Goal: Transaction & Acquisition: Purchase product/service

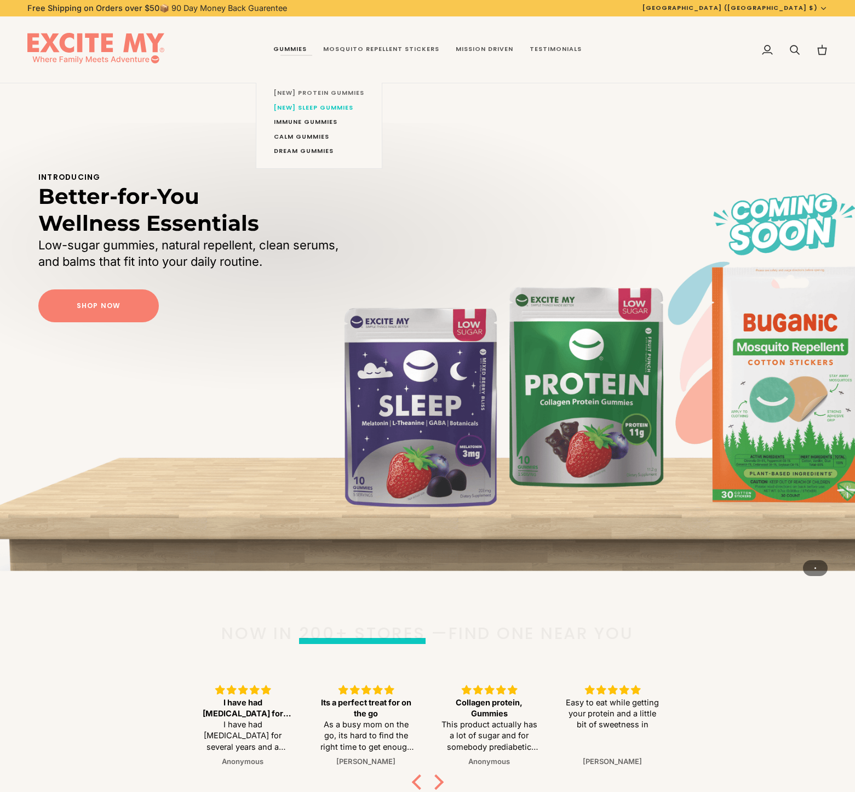
click at [304, 96] on span "[NEW] Protein Gummies" at bounding box center [319, 93] width 90 height 9
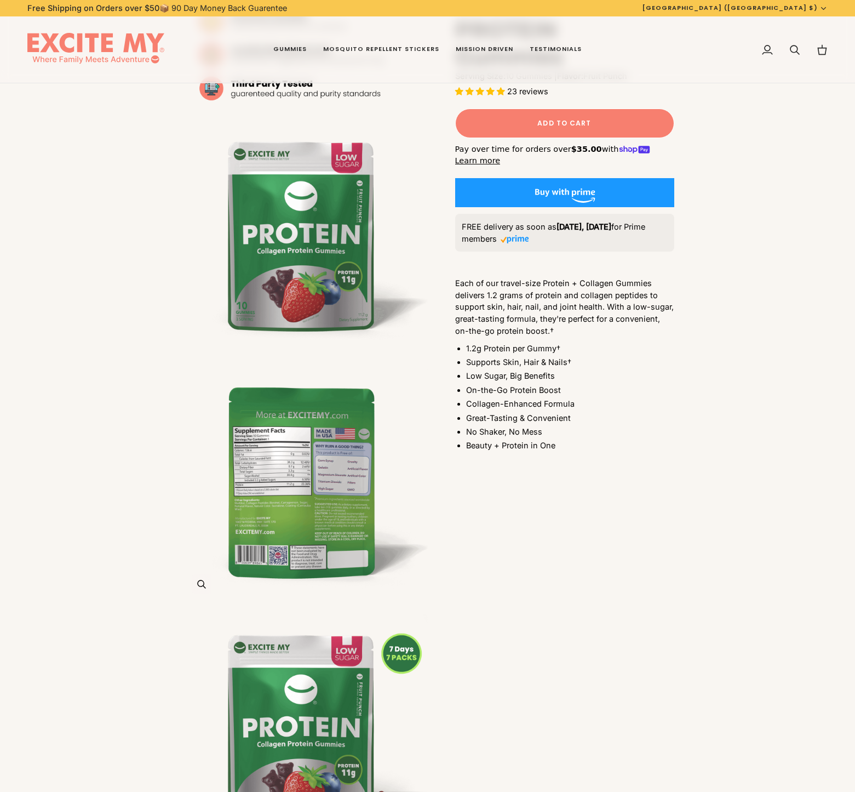
scroll to position [1022, 0]
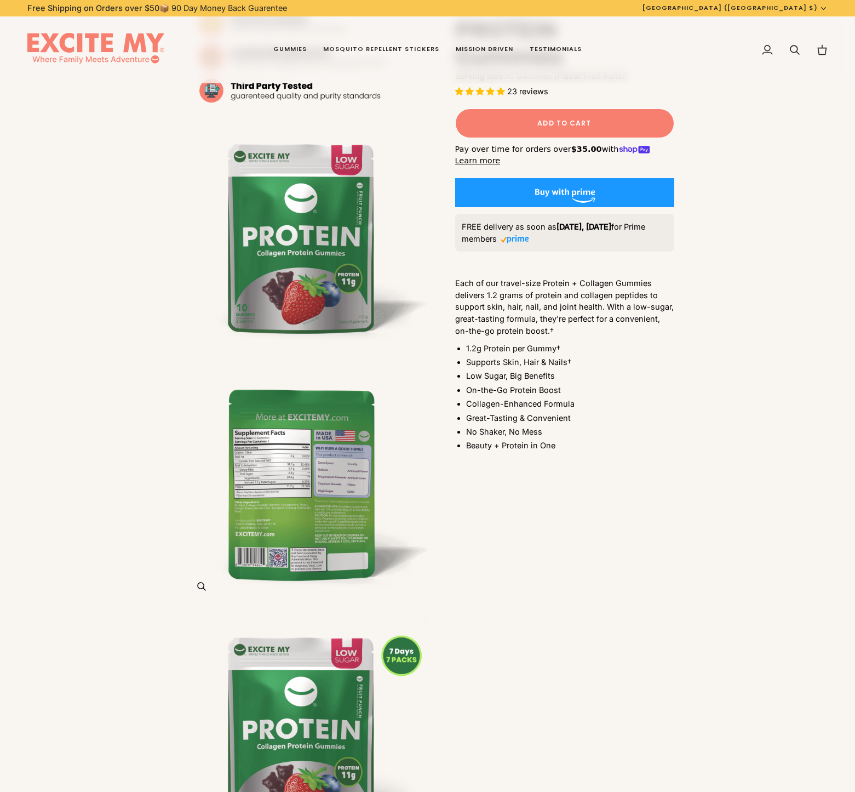
click at [280, 519] on img "PROTEIN Gummies" at bounding box center [304, 483] width 247 height 247
click at [268, 537] on img "PROTEIN Gummies" at bounding box center [304, 483] width 247 height 247
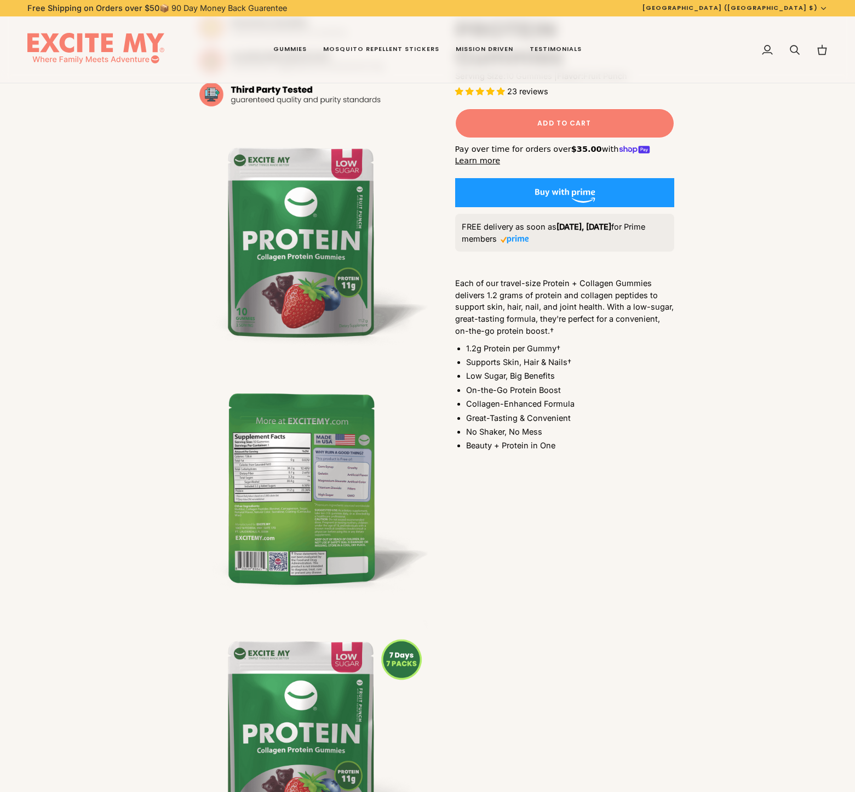
scroll to position [1209, 0]
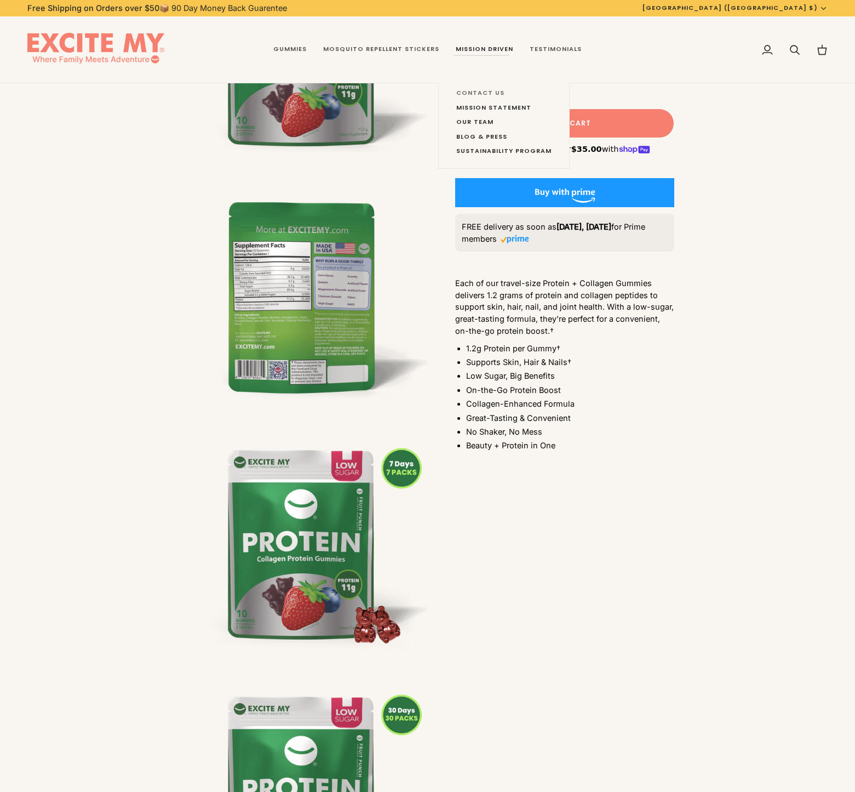
click at [478, 95] on span "Contact Us" at bounding box center [503, 93] width 95 height 9
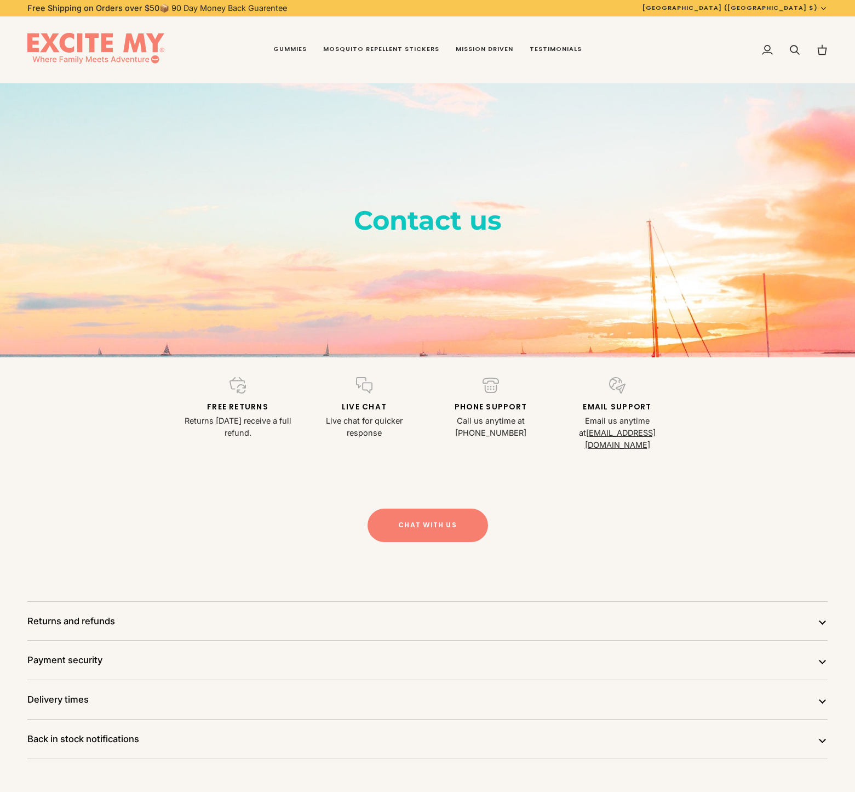
drag, startPoint x: 509, startPoint y: 421, endPoint x: 541, endPoint y: 436, distance: 35.3
click at [541, 436] on p "Call us anytime at [PHONE_NUMBER]" at bounding box center [490, 427] width 113 height 24
